Goal: Navigation & Orientation: Find specific page/section

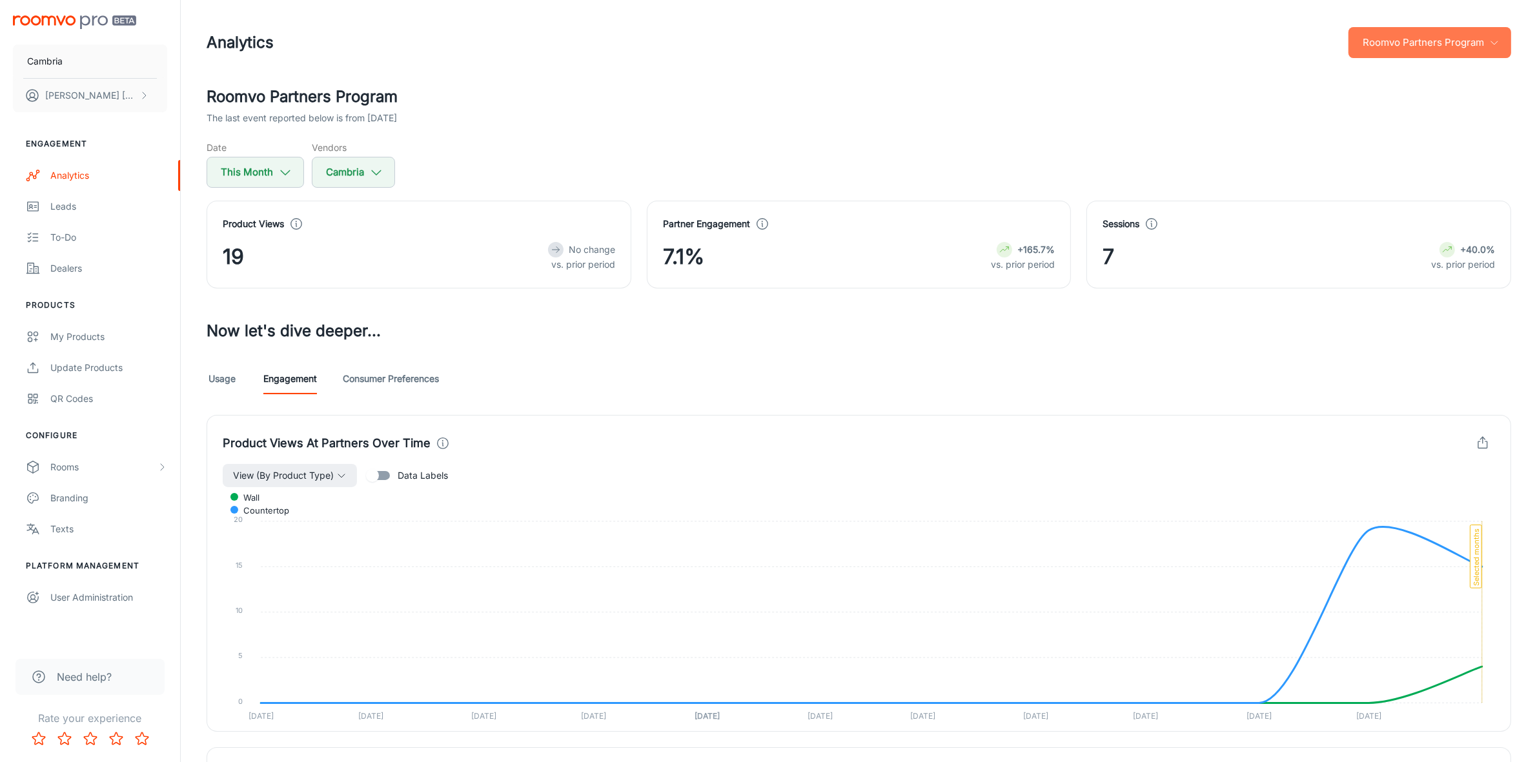
click at [1437, 36] on button "Roomvo Partners Program" at bounding box center [1429, 42] width 163 height 31
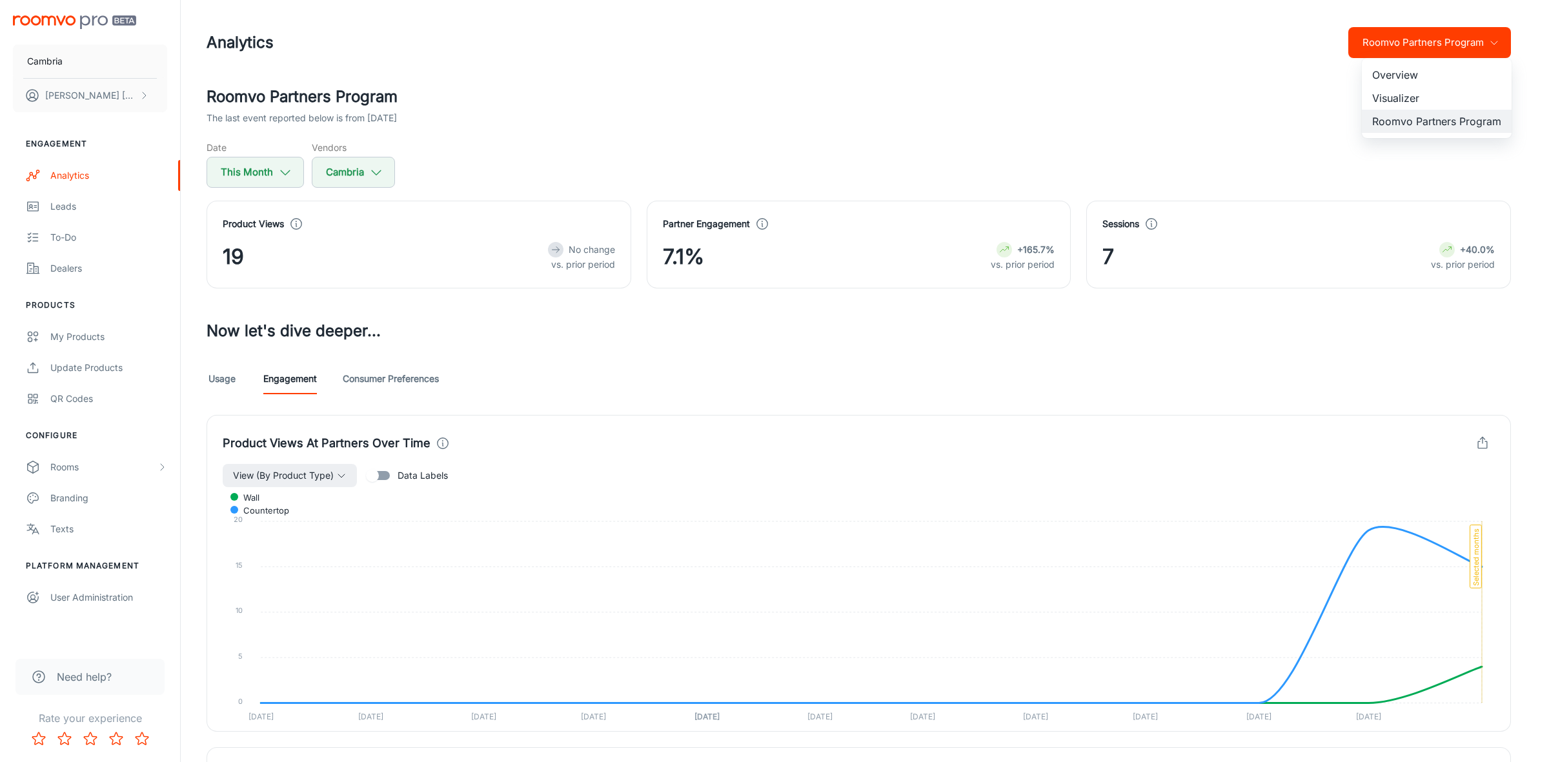
click at [1401, 94] on li "Visualizer" at bounding box center [1437, 97] width 150 height 23
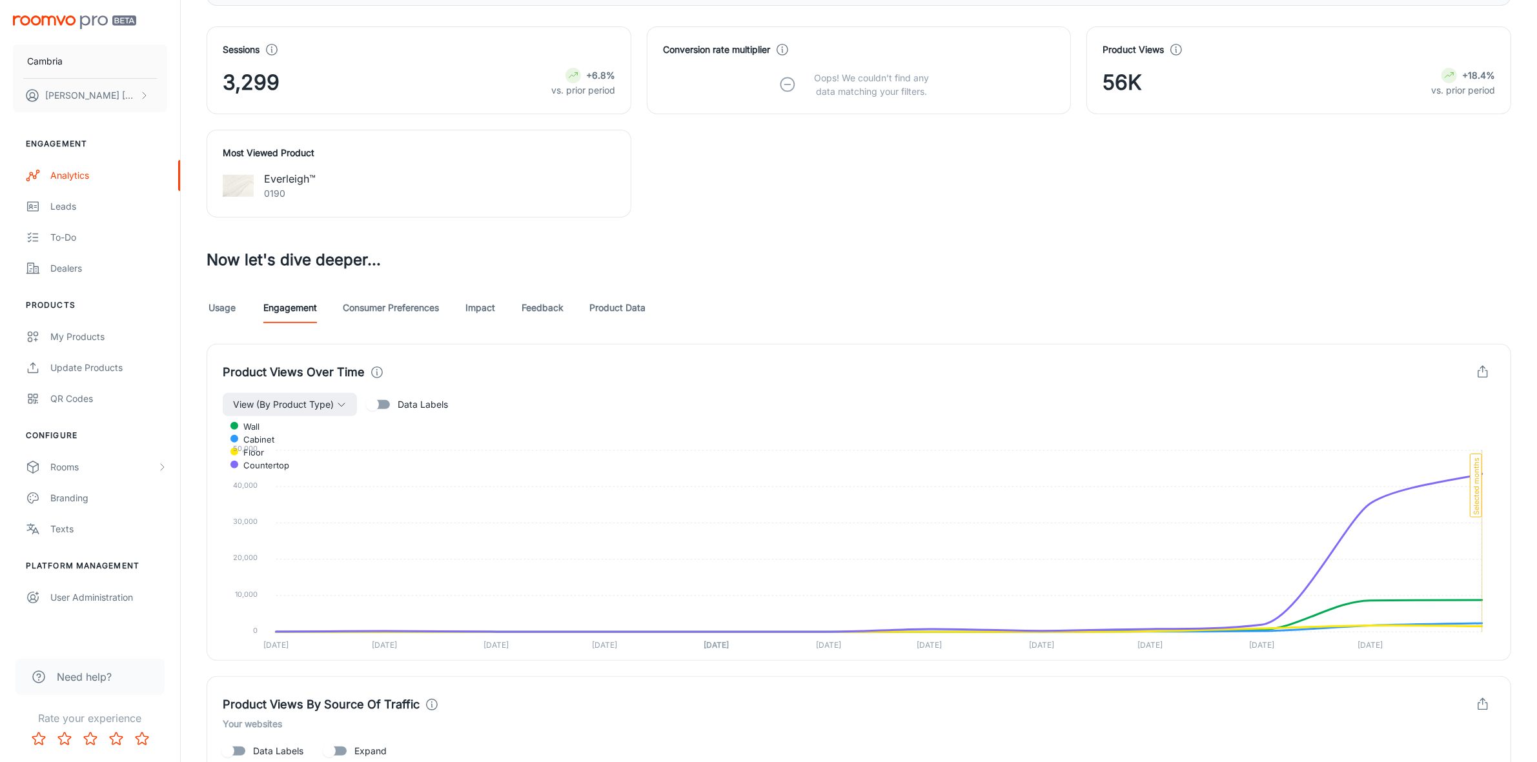
scroll to position [726, 0]
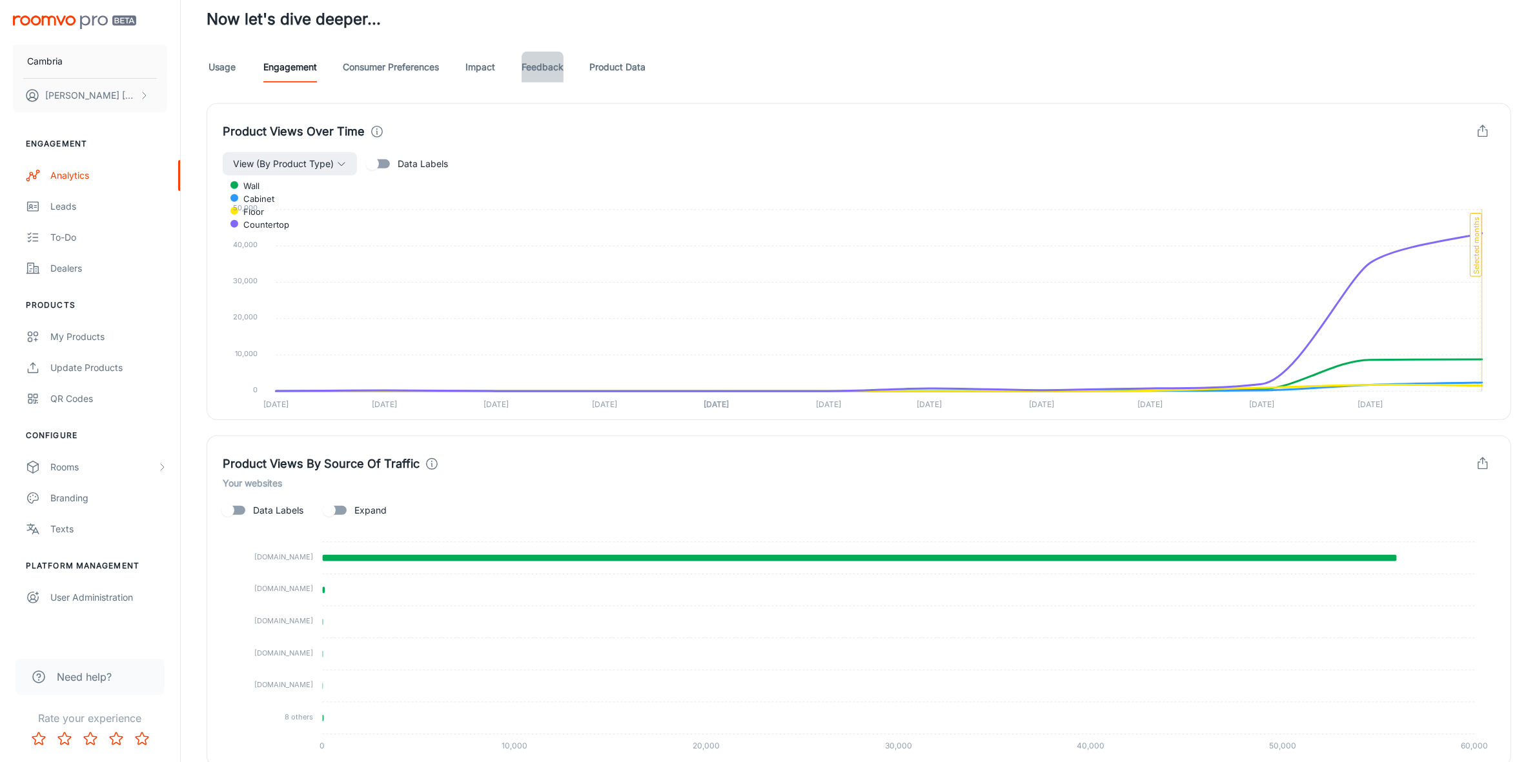
click at [533, 72] on link "Feedback" at bounding box center [542, 67] width 42 height 31
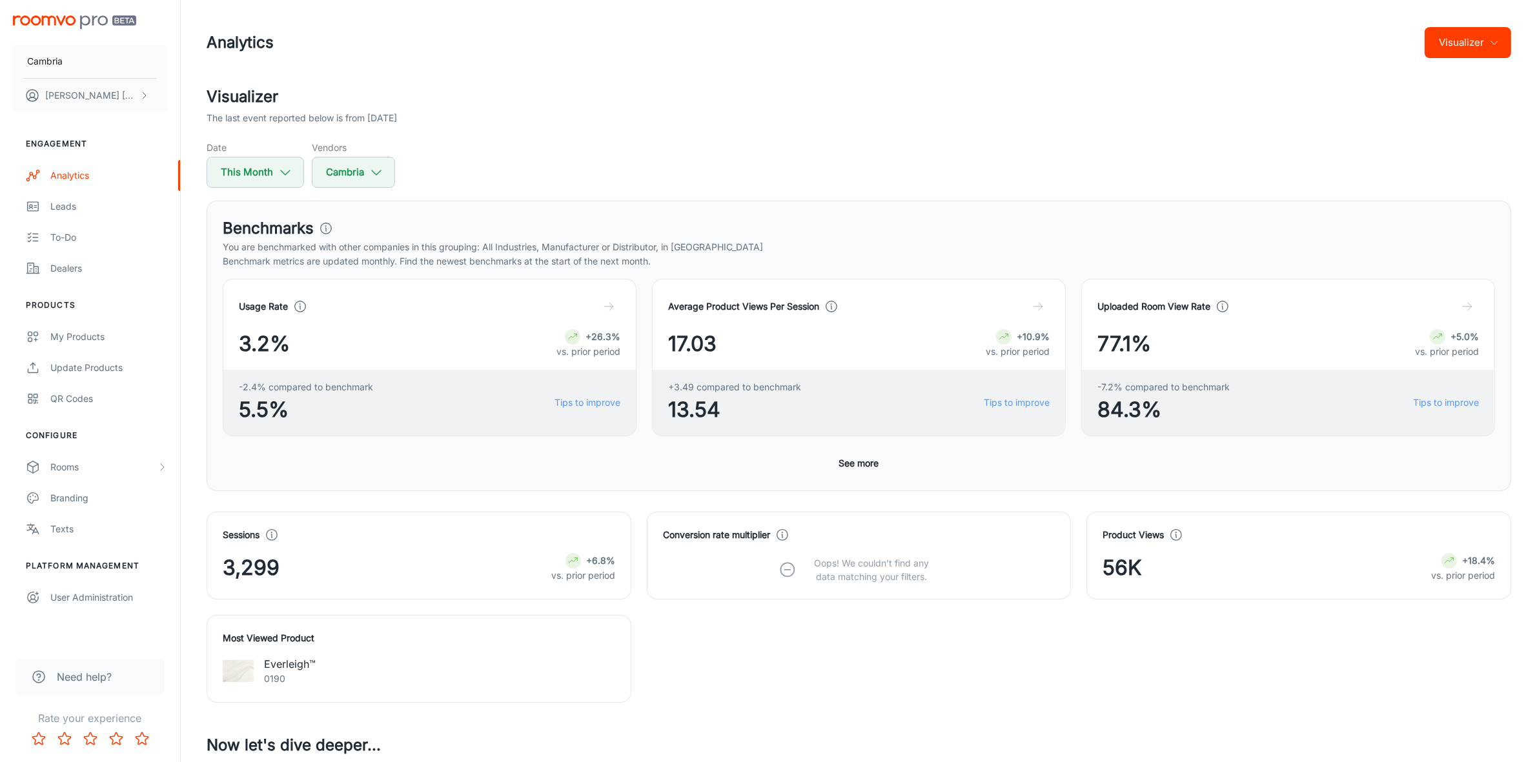
click at [1511, 43] on button "Visualizer" at bounding box center [1467, 42] width 86 height 31
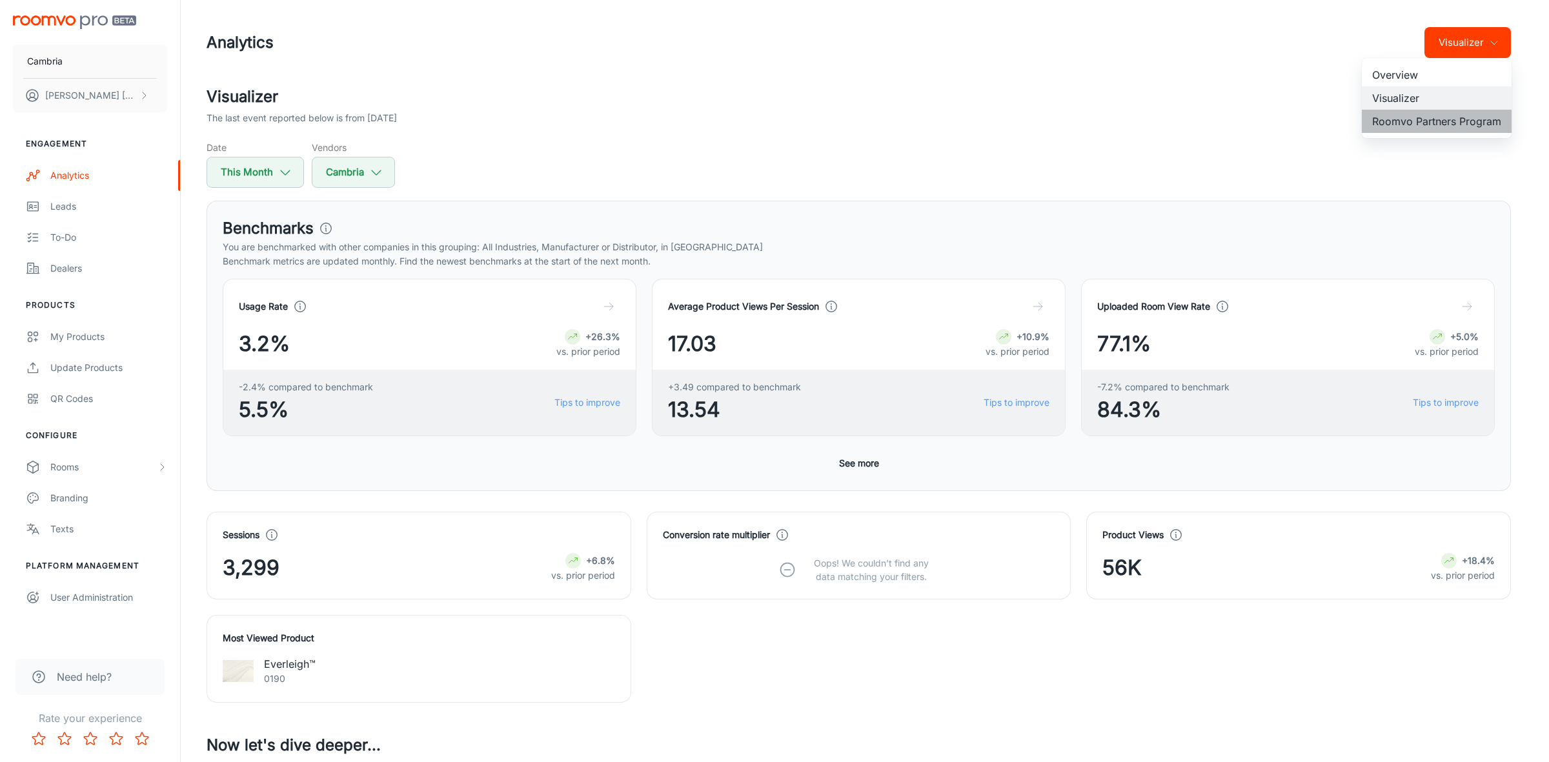
click at [1439, 118] on li "Roomvo Partners Program" at bounding box center [1437, 121] width 150 height 23
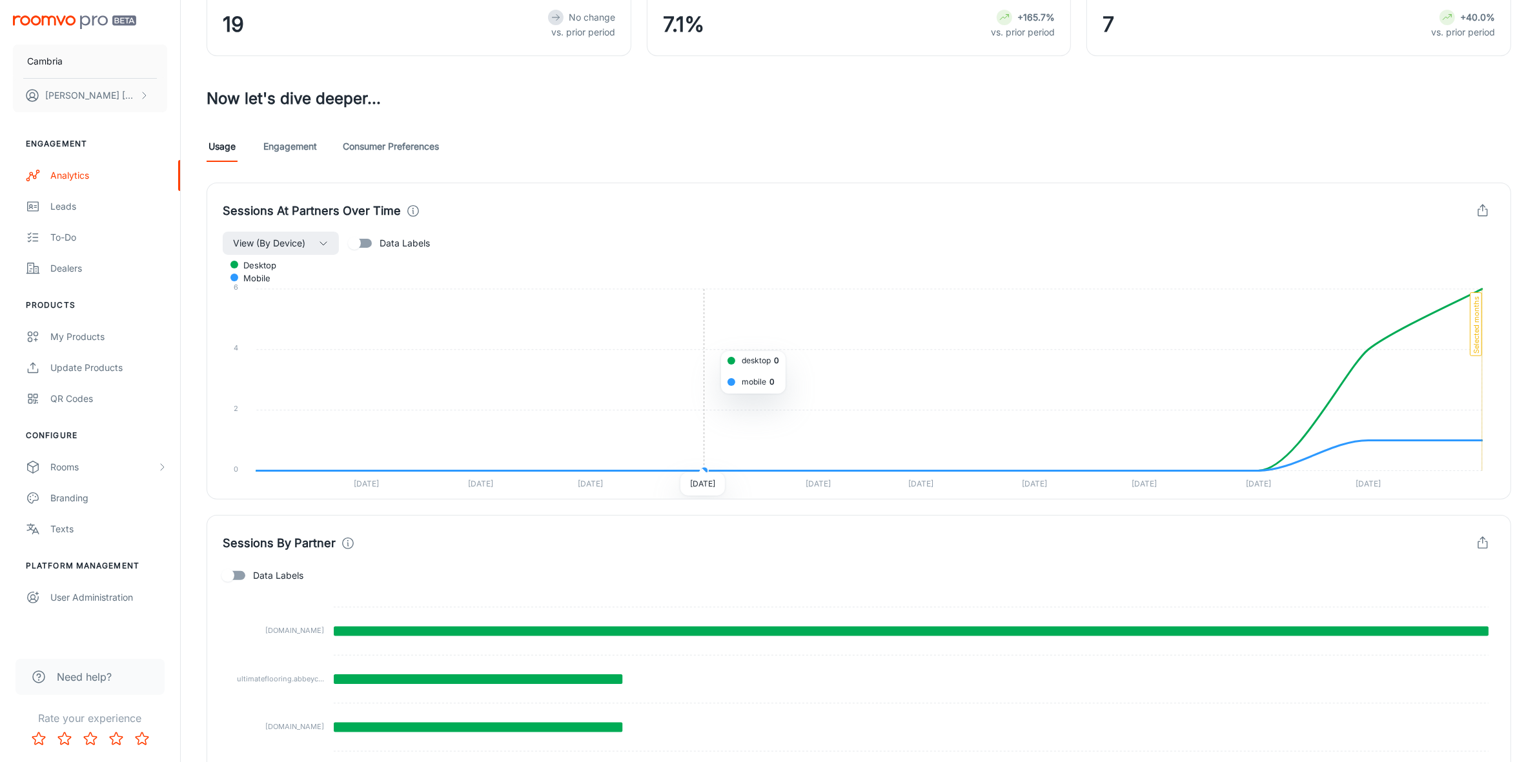
scroll to position [31, 0]
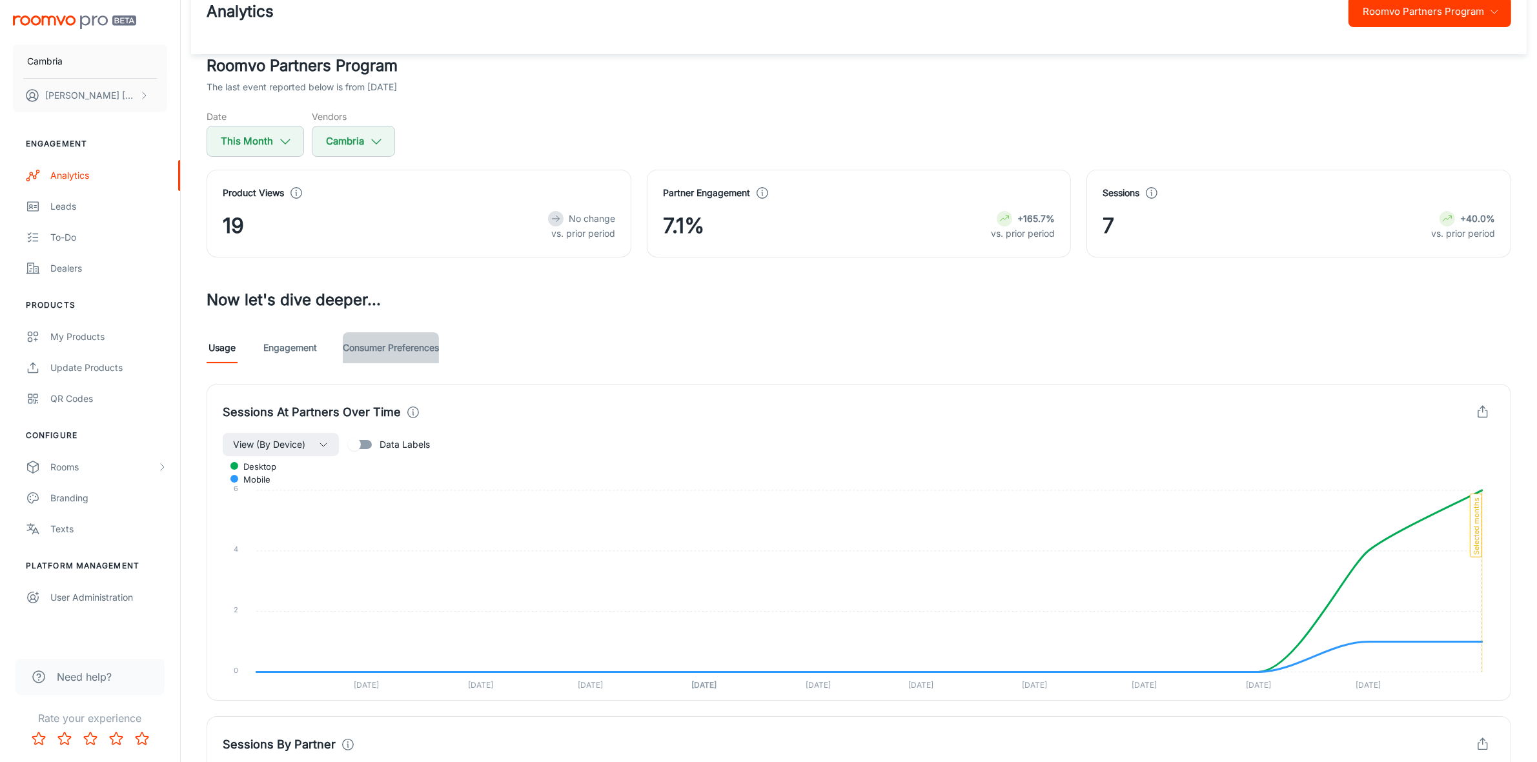
click at [421, 350] on link "Consumer Preferences" at bounding box center [391, 347] width 96 height 31
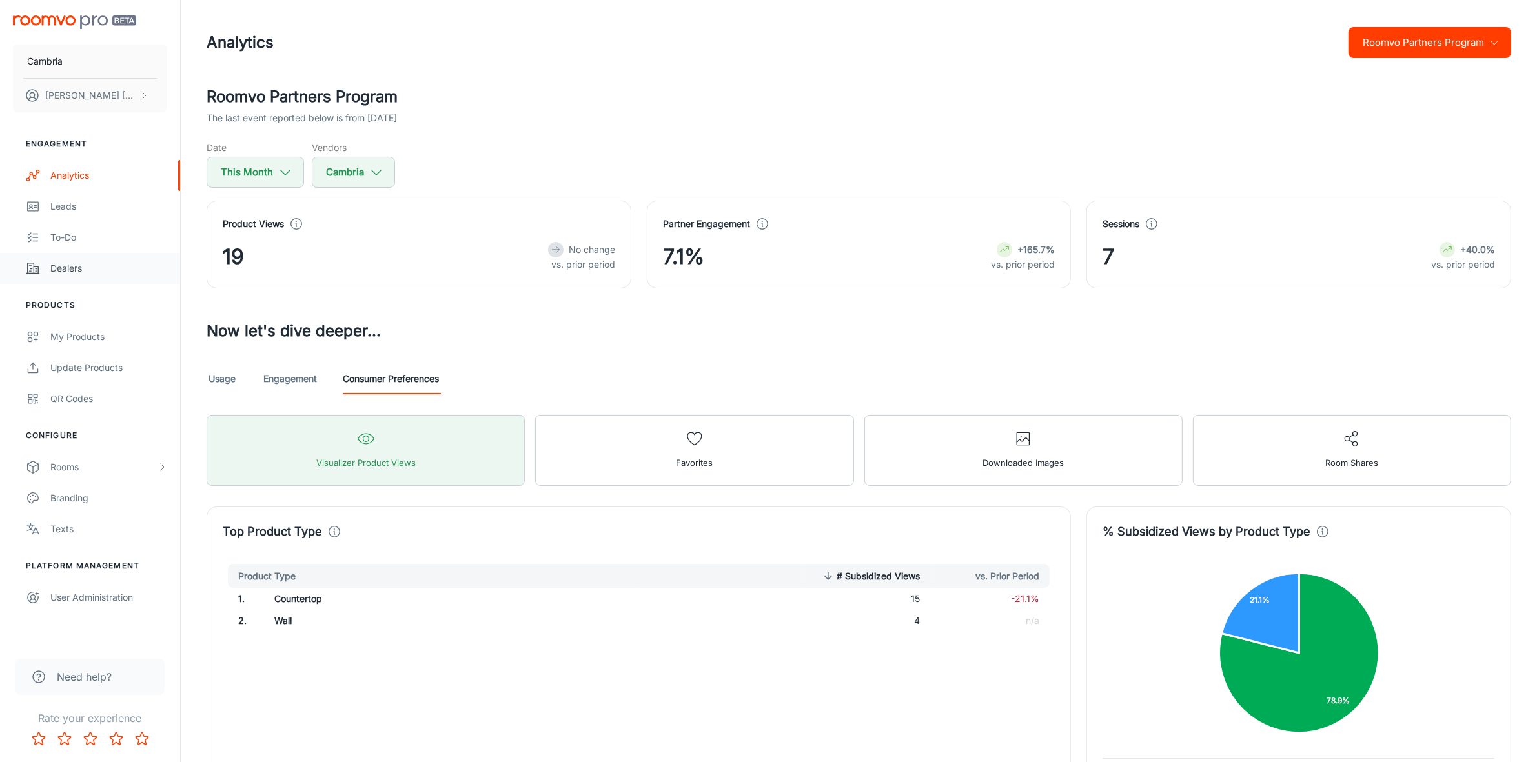
click at [68, 269] on div "Dealers" at bounding box center [108, 268] width 117 height 14
